Goal: Check status: Check status

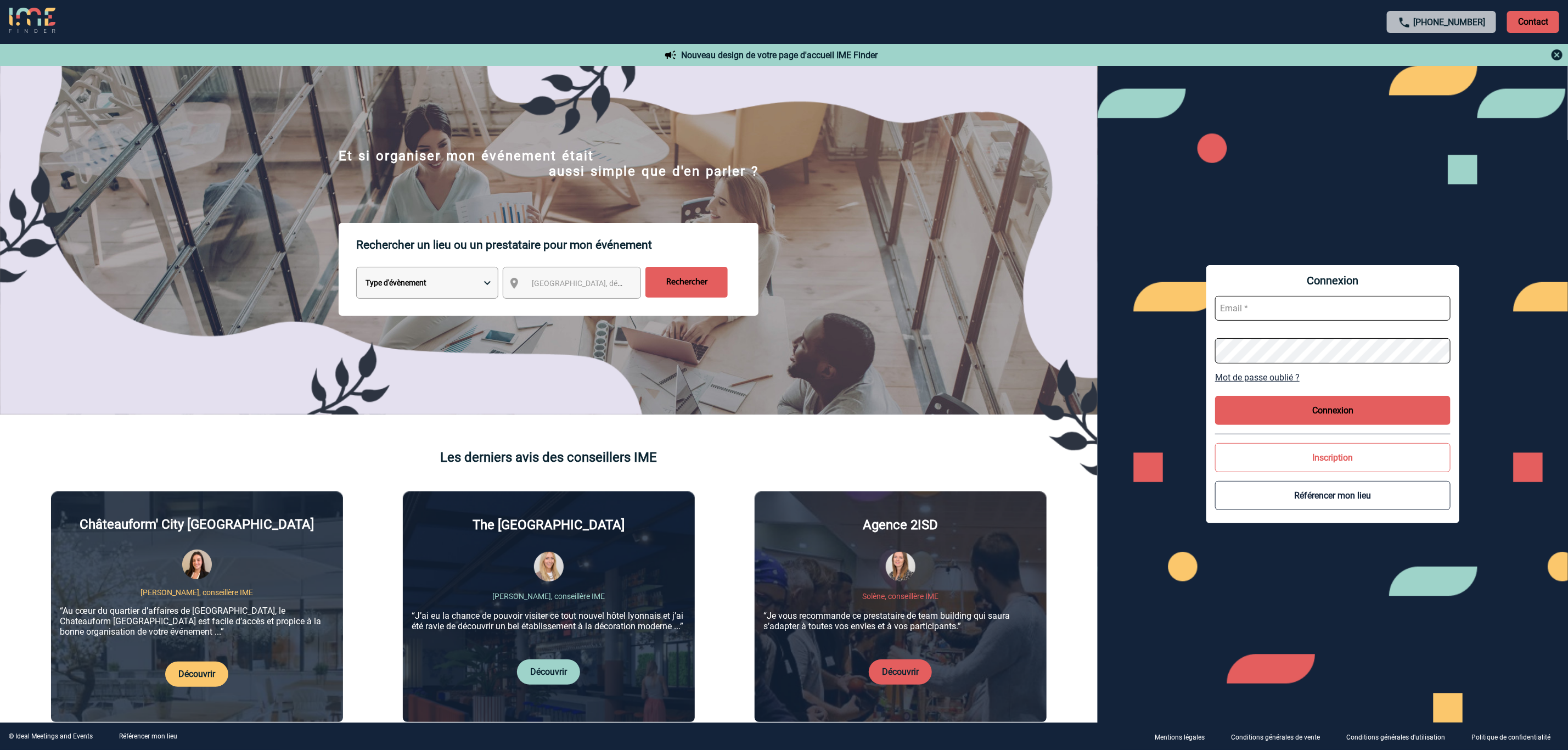
type input "[EMAIL_ADDRESS][DOMAIN_NAME]"
drag, startPoint x: 1383, startPoint y: 410, endPoint x: 1288, endPoint y: 406, distance: 95.1
click at [1380, 410] on button "Connexion" at bounding box center [1333, 410] width 235 height 29
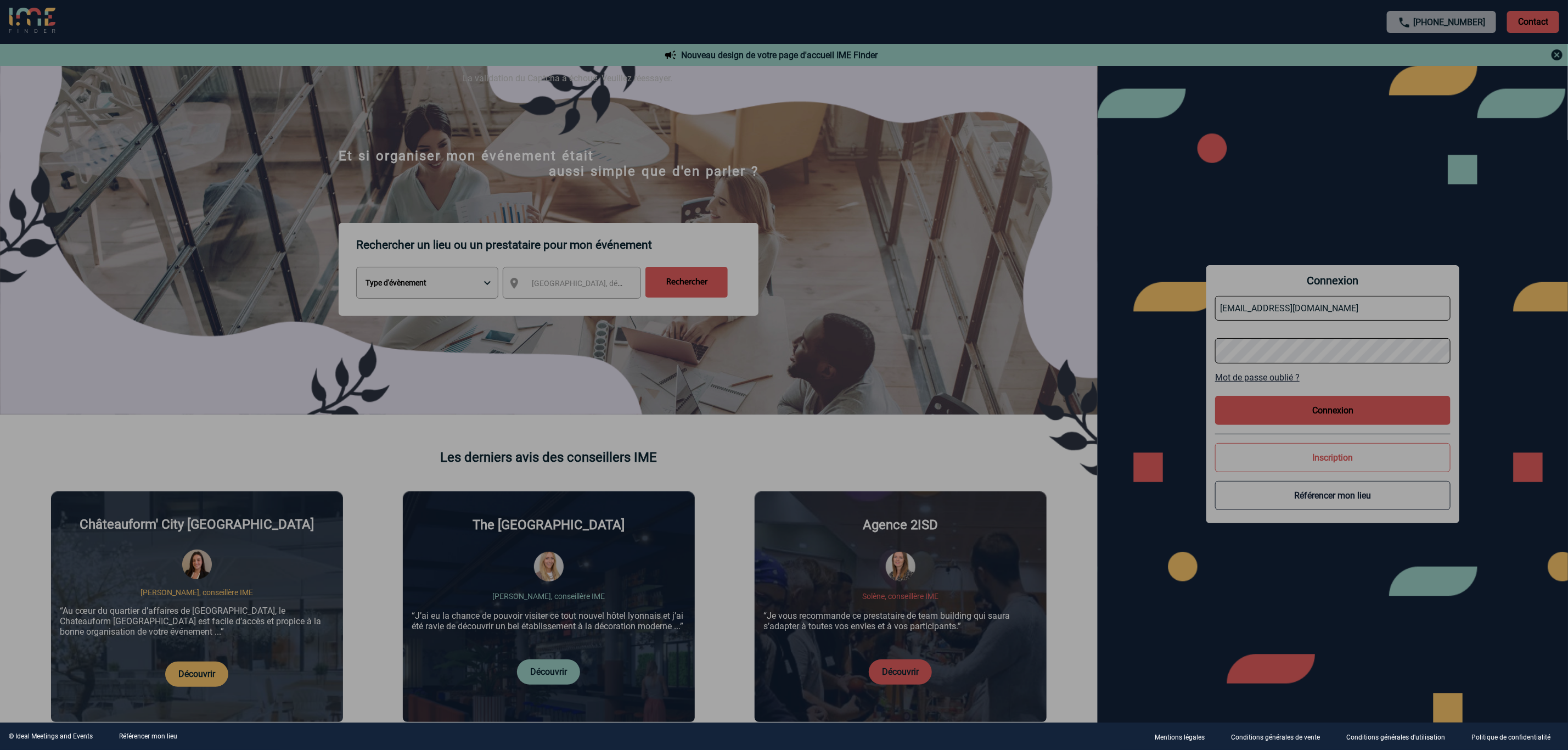
click at [1308, 407] on div at bounding box center [784, 375] width 1568 height 750
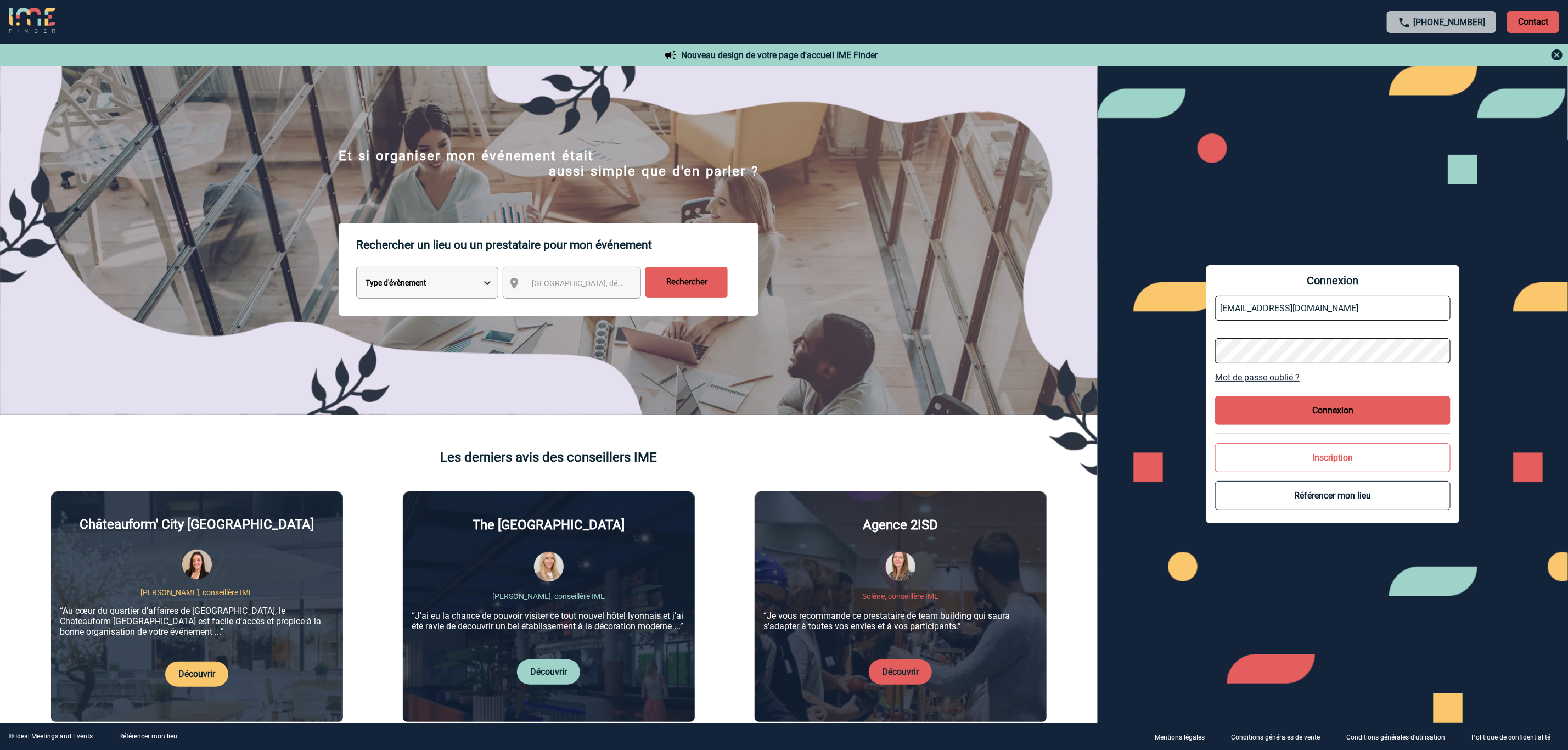
click at [1344, 407] on button "Connexion" at bounding box center [1333, 410] width 235 height 29
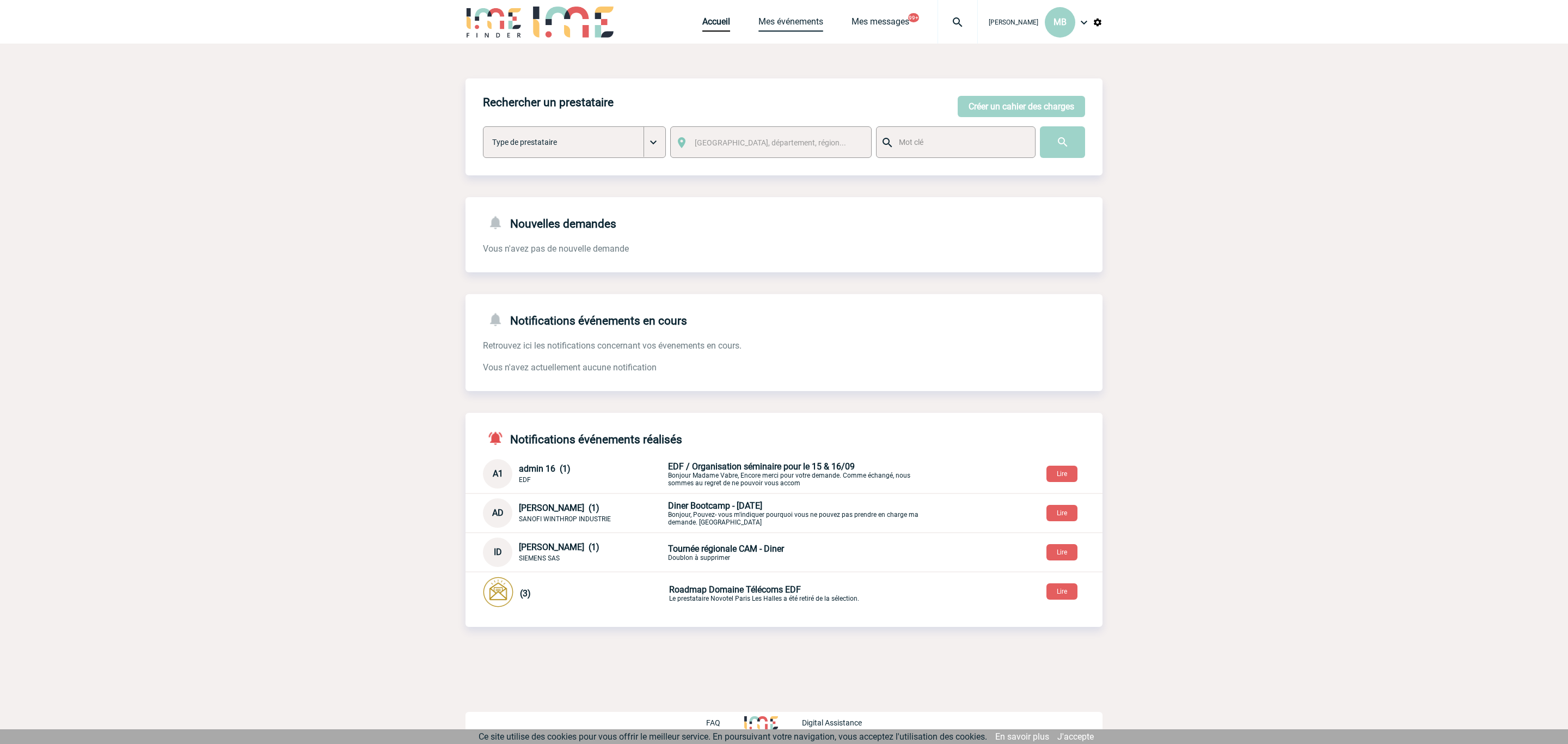
click at [787, 25] on link "Mes événements" at bounding box center [791, 24] width 65 height 15
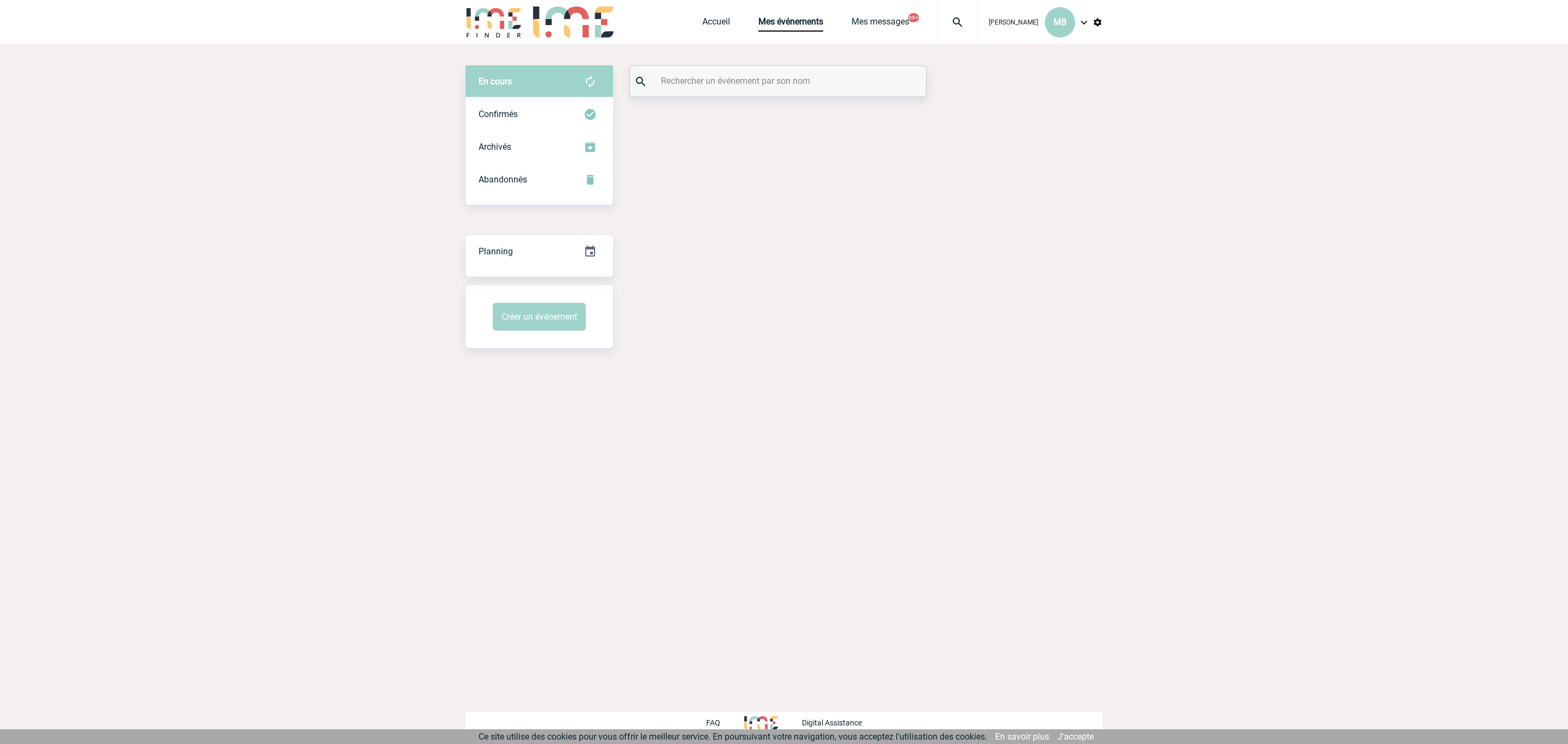
click at [753, 76] on input "text" at bounding box center [779, 81] width 243 height 16
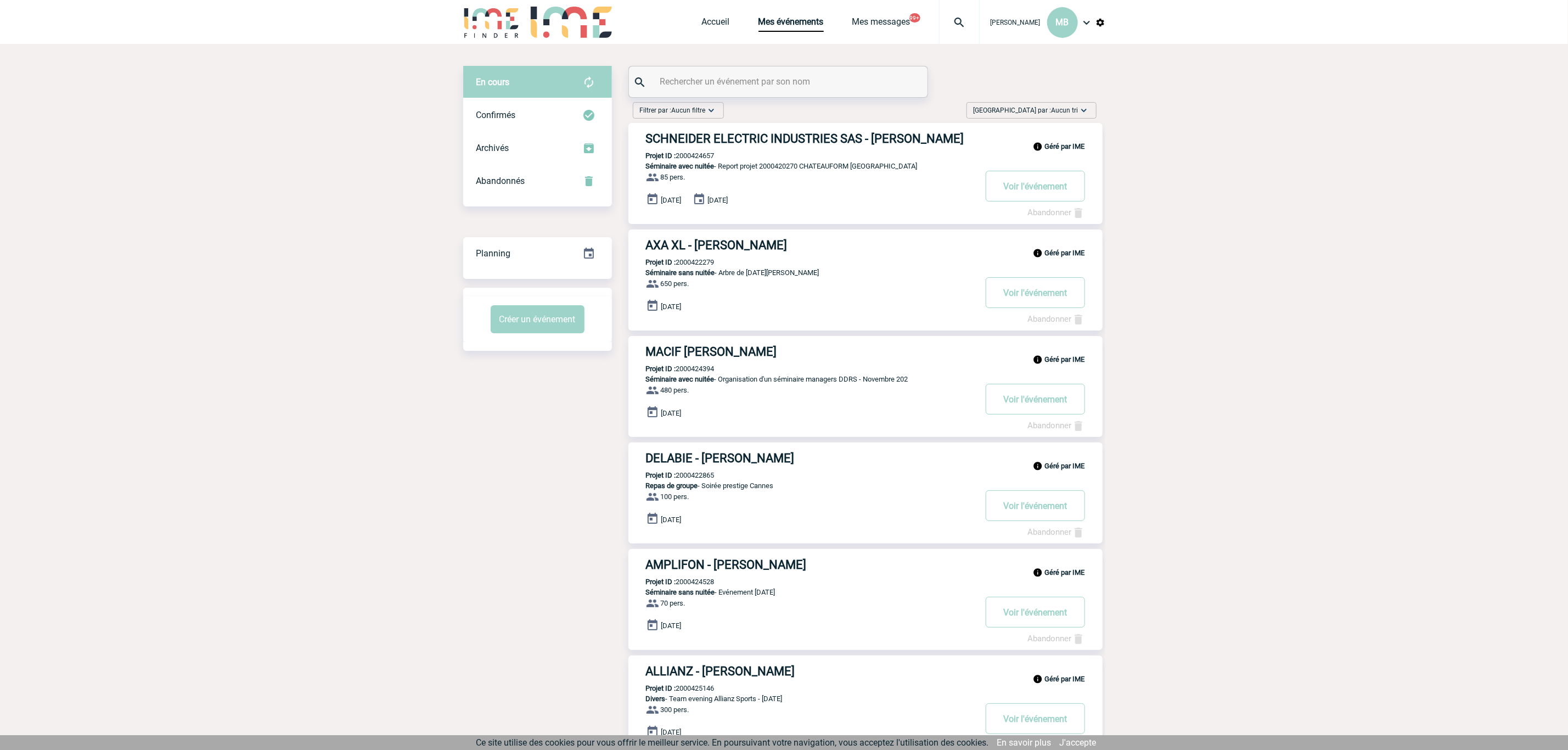
click at [755, 78] on input "text" at bounding box center [779, 81] width 245 height 16
click at [755, 71] on div at bounding box center [779, 82] width 299 height 31
click at [797, 83] on input "text" at bounding box center [779, 81] width 245 height 16
paste input "2000424518"
type input "2000424518"
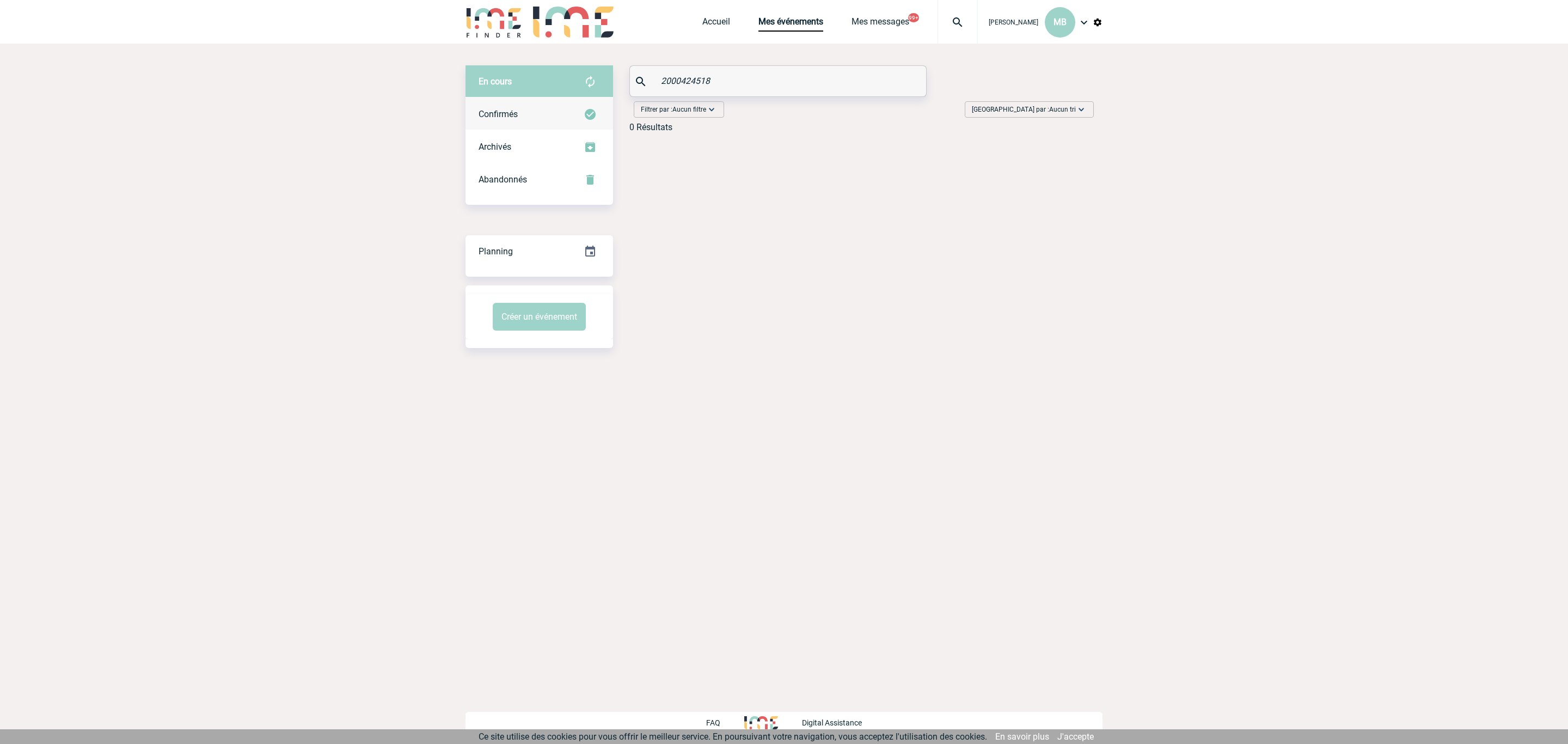
click at [540, 115] on div "Confirmés" at bounding box center [539, 114] width 147 height 33
